Goal: Find specific page/section: Find specific page/section

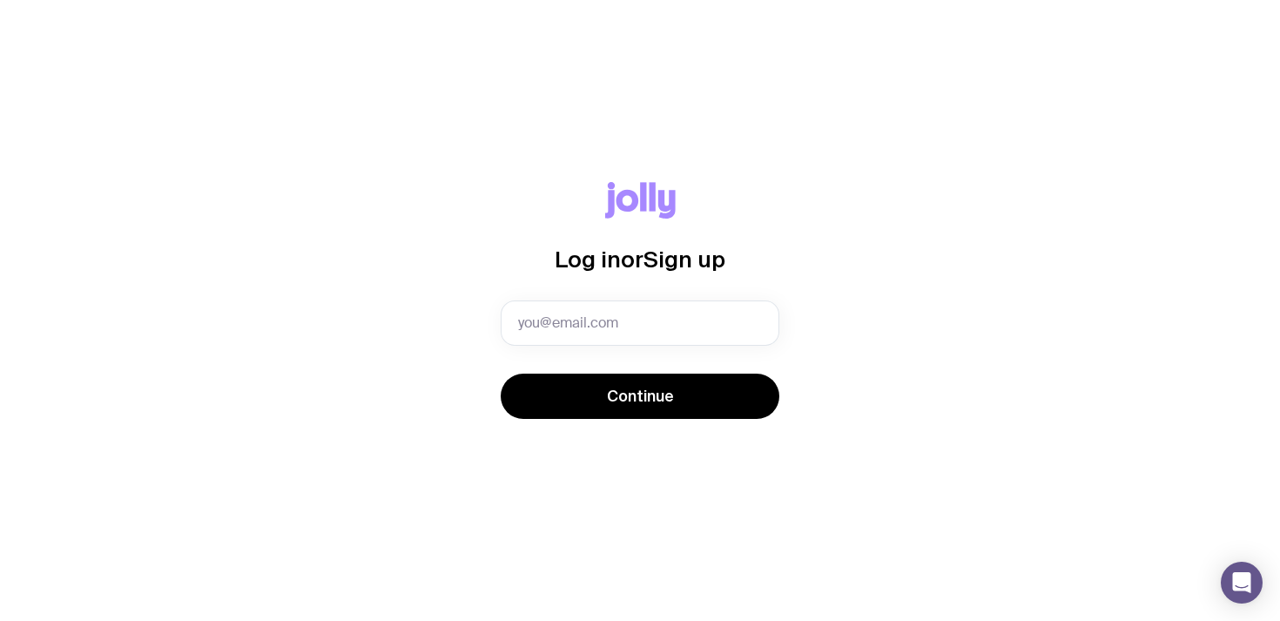
type input "erin@scph.com.au"
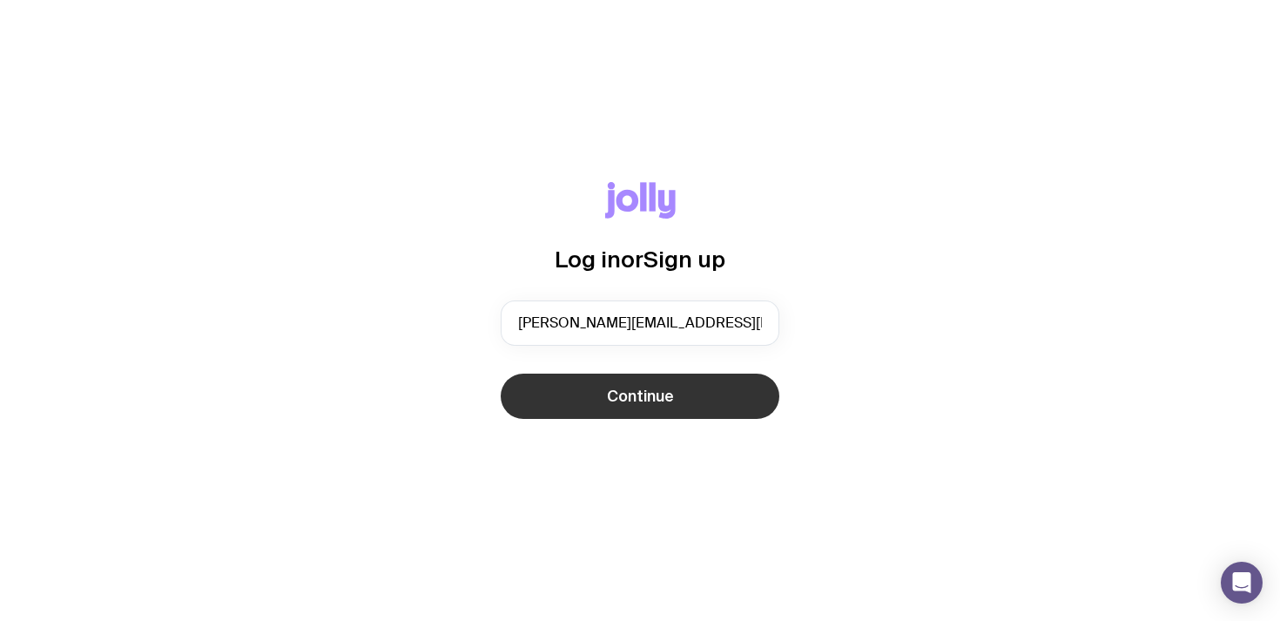
click at [619, 404] on span "Continue" at bounding box center [640, 396] width 67 height 21
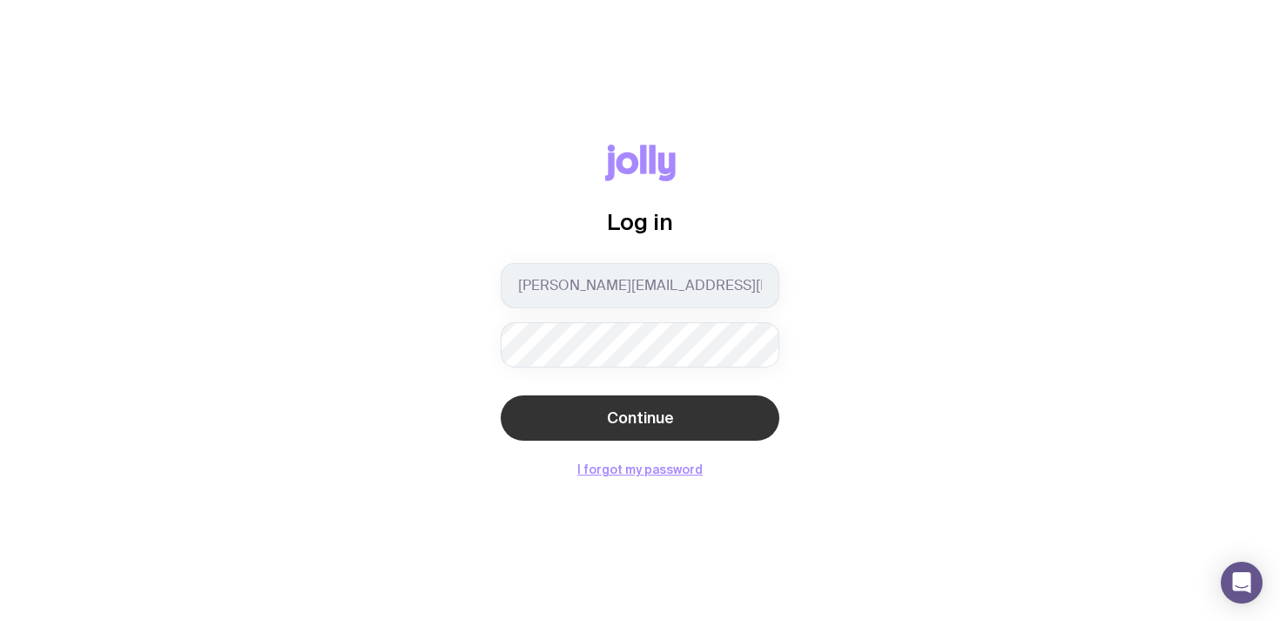
click at [636, 409] on span "Continue" at bounding box center [640, 417] width 67 height 21
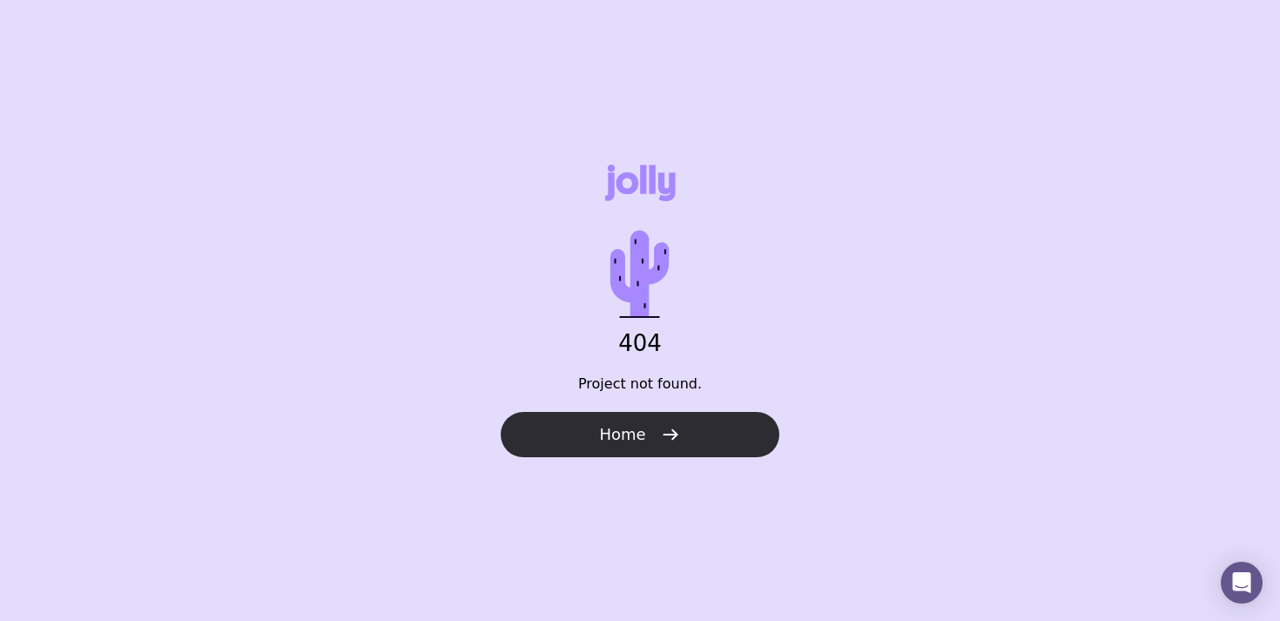
click at [609, 428] on span "Home" at bounding box center [622, 434] width 46 height 21
